Goal: Find specific page/section: Find specific page/section

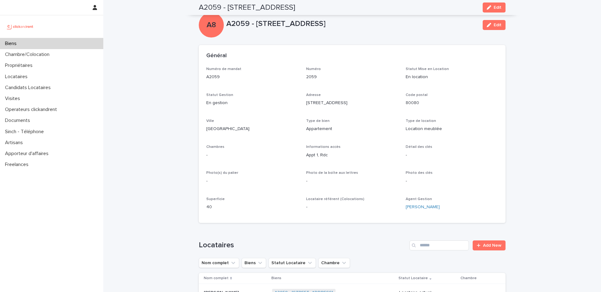
scroll to position [240, 0]
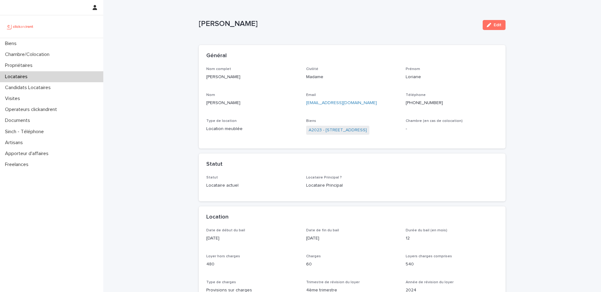
click at [58, 77] on div "Locataires" at bounding box center [51, 76] width 103 height 11
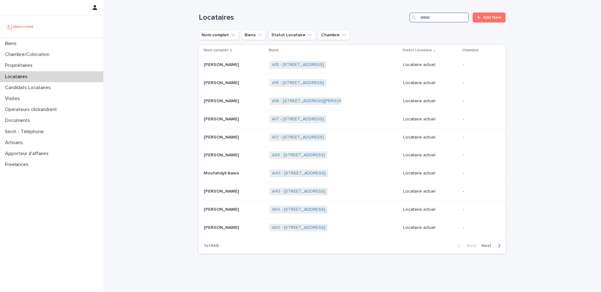
click at [449, 18] on input "Search" at bounding box center [438, 18] width 59 height 10
paste input "**********"
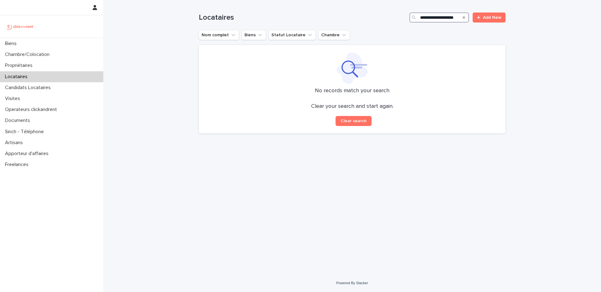
type input "**********"
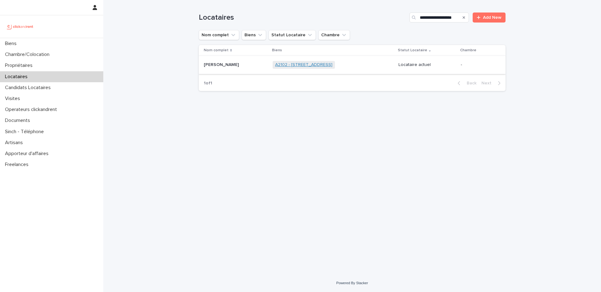
click at [318, 67] on link "A2102 - 31 Rue De Porto, Montpellier 34000" at bounding box center [303, 64] width 57 height 5
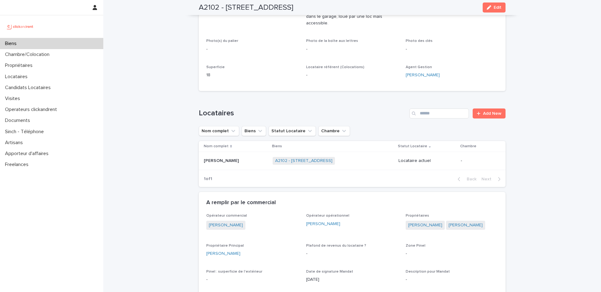
scroll to position [160, 0]
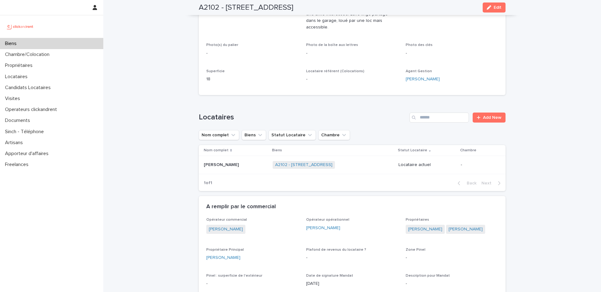
click at [384, 164] on div "A2102 - 31 Rue De Porto, Montpellier 34000 + 0" at bounding box center [332, 165] width 121 height 13
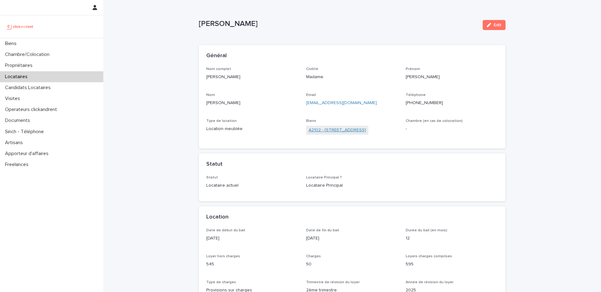
click at [350, 131] on link "A2102 - 31 Rue De Porto, Montpellier 34000" at bounding box center [336, 130] width 57 height 7
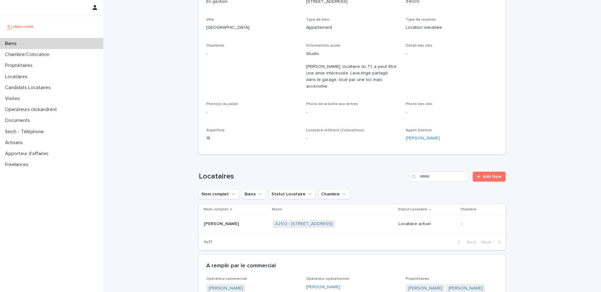
scroll to position [158, 0]
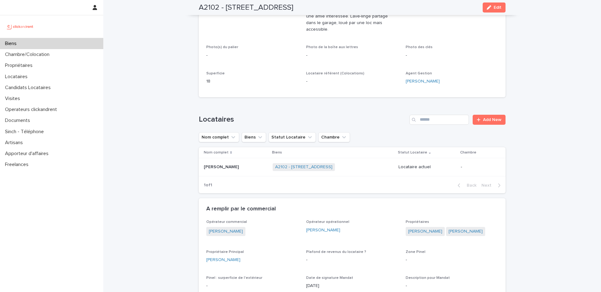
click at [247, 165] on p at bounding box center [236, 167] width 64 height 5
